Goal: Task Accomplishment & Management: Manage account settings

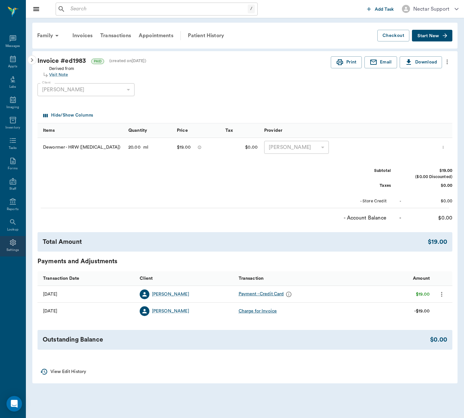
click at [6, 246] on div "Settings" at bounding box center [13, 246] width 26 height 20
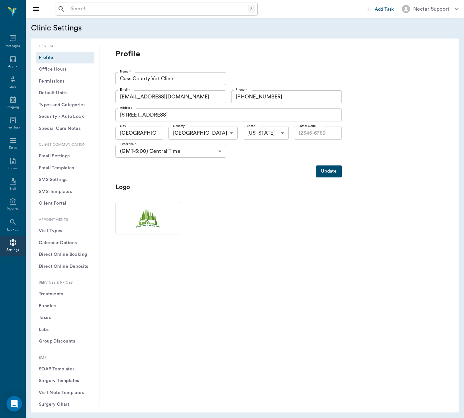
type input "75551"
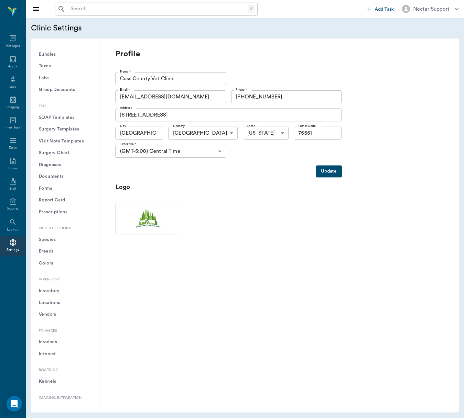
scroll to position [358, 0]
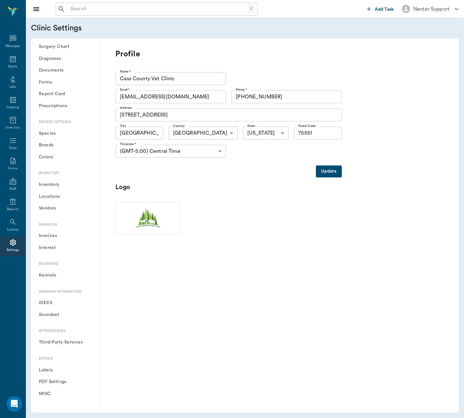
click at [55, 382] on button "PDF Settings" at bounding box center [65, 382] width 58 height 12
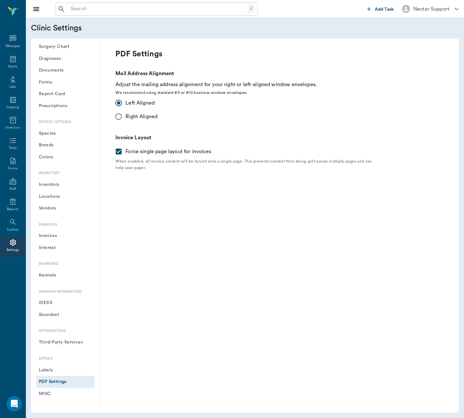
scroll to position [358, 0]
click at [117, 154] on input "Force single page layout for invoices" at bounding box center [119, 152] width 14 height 14
checkbox input "false"
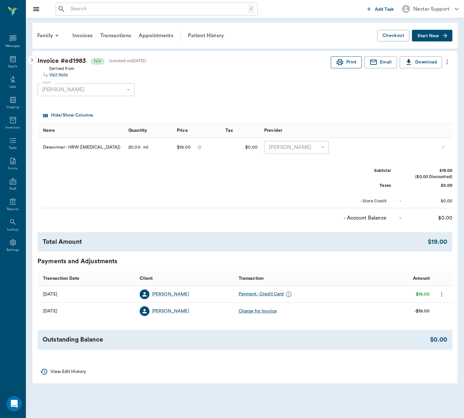
click at [341, 61] on icon "button" at bounding box center [340, 62] width 6 height 6
